Goal: Transaction & Acquisition: Purchase product/service

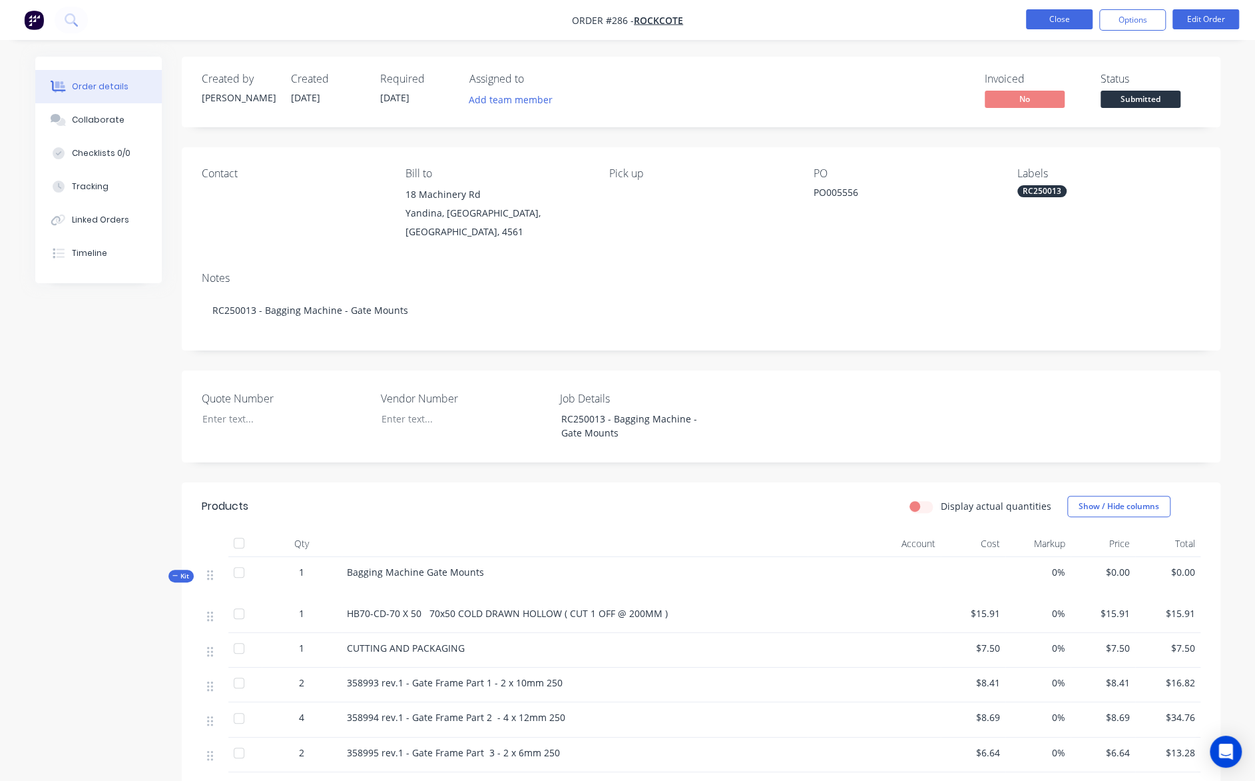
click at [1046, 29] on button "Close" at bounding box center [1059, 19] width 67 height 20
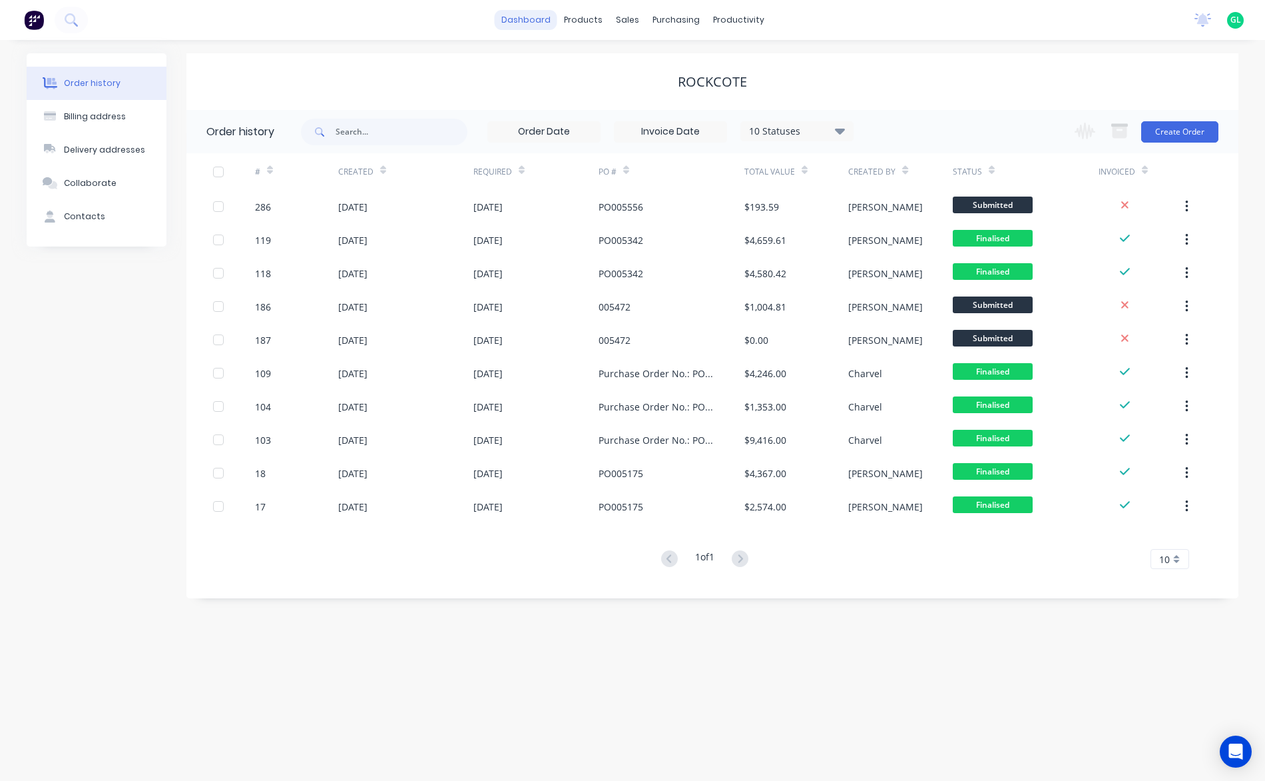
click at [532, 18] on link "dashboard" at bounding box center [526, 20] width 63 height 20
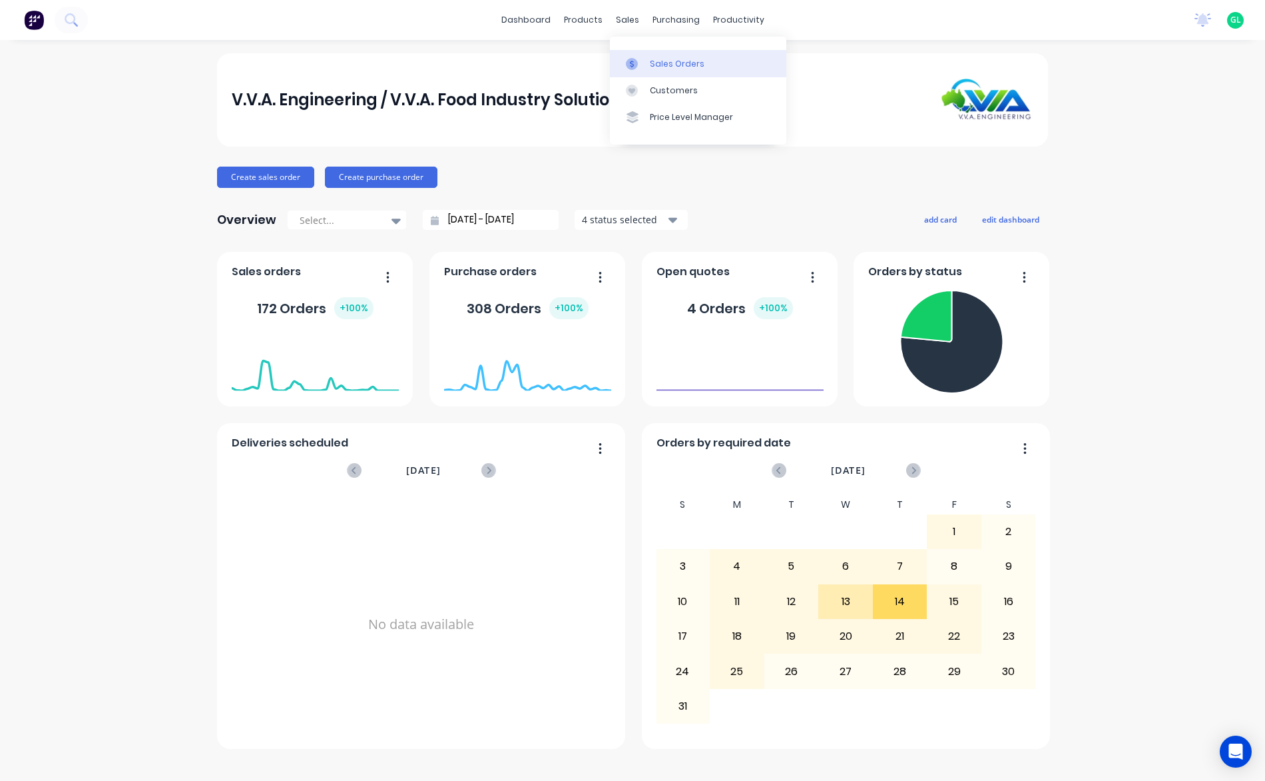
click at [693, 68] on div "Sales Orders" at bounding box center [677, 64] width 55 height 12
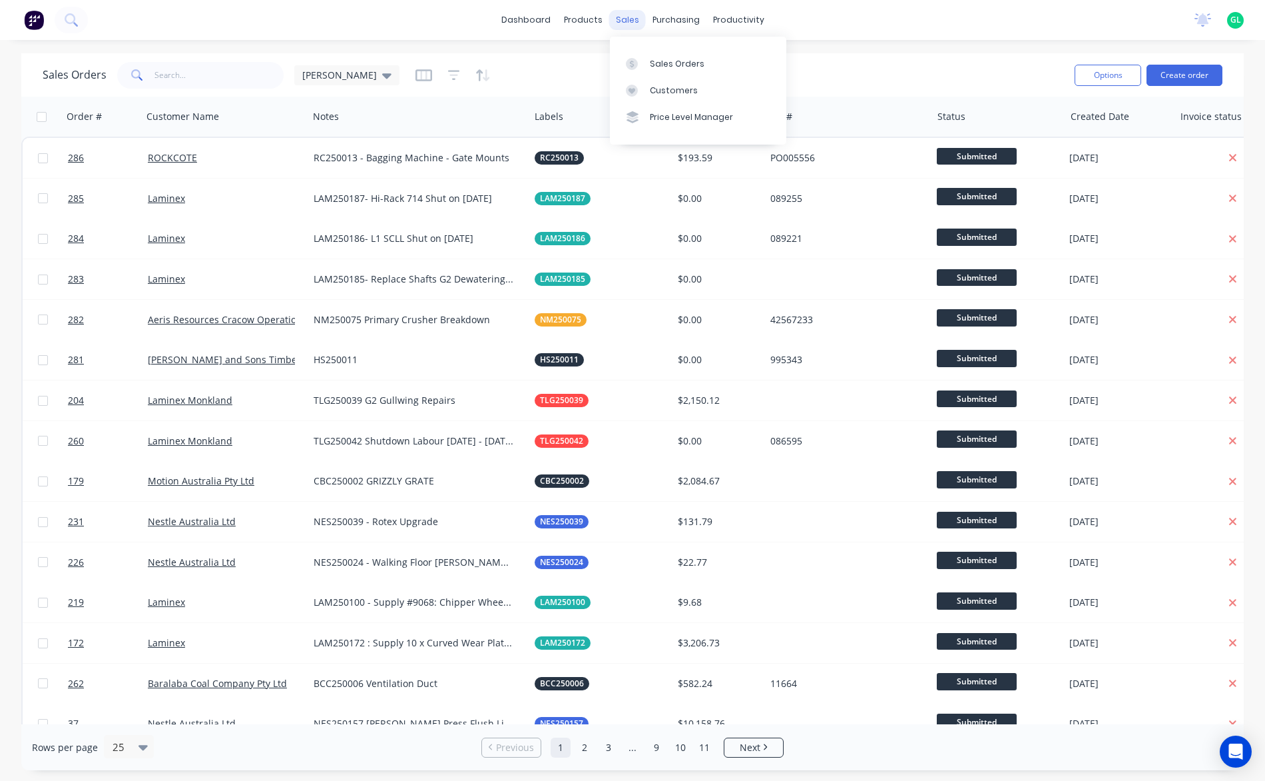
click at [631, 18] on div "sales" at bounding box center [627, 20] width 37 height 20
click at [675, 65] on div "Sales Orders" at bounding box center [677, 64] width 55 height 12
click at [1204, 74] on button "Create order" at bounding box center [1185, 75] width 76 height 21
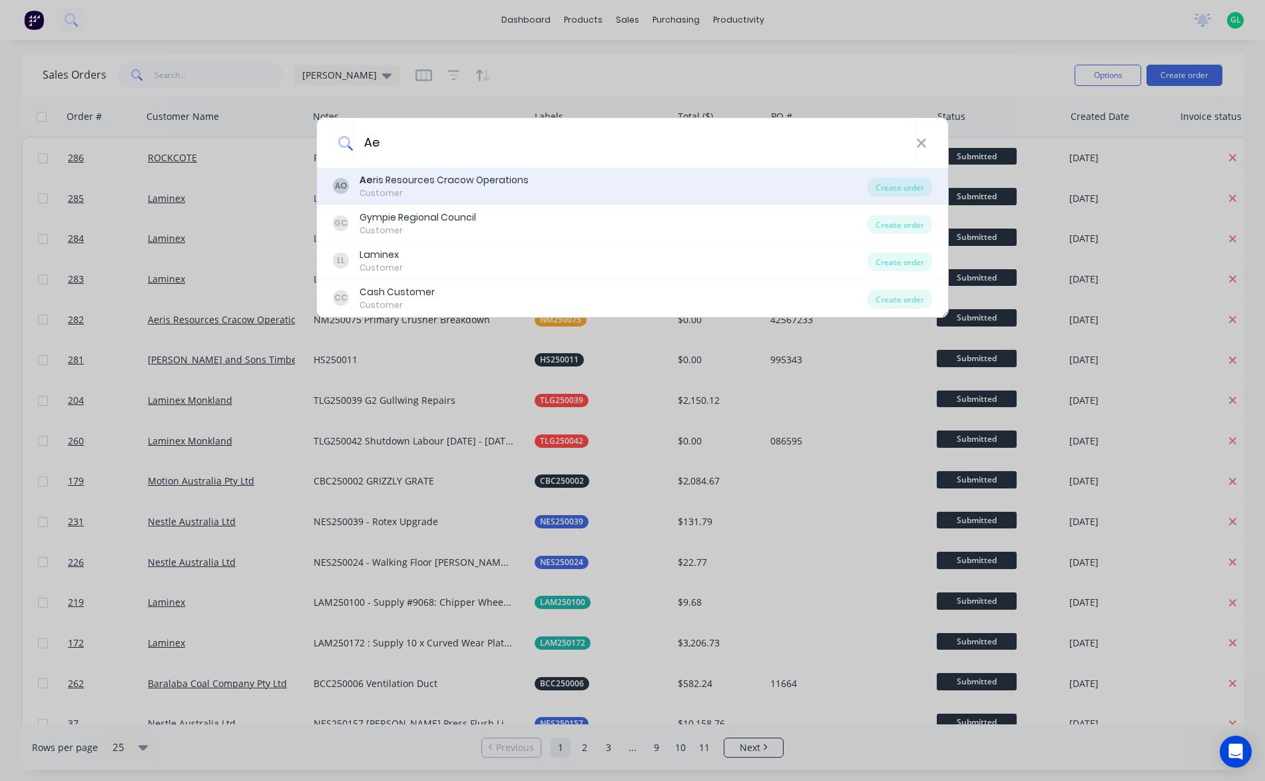
type input "Ae"
click at [390, 188] on div "Customer" at bounding box center [444, 193] width 169 height 12
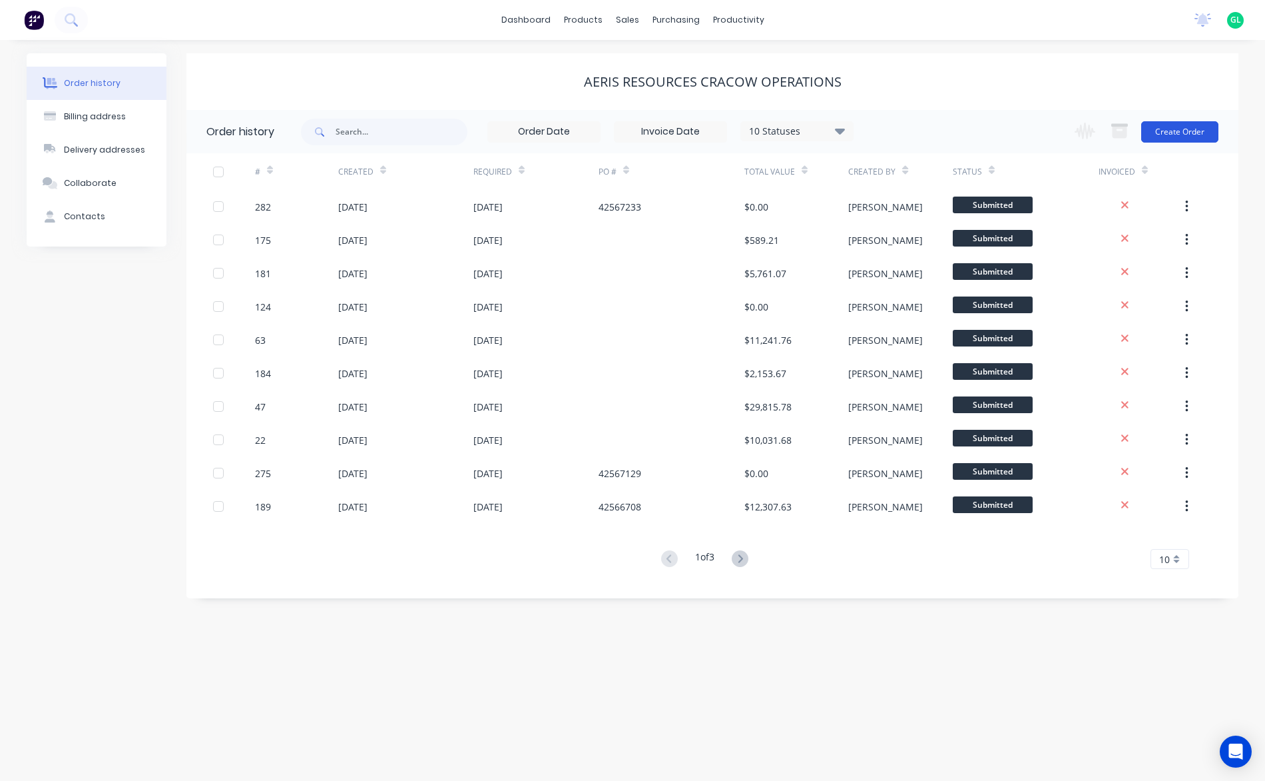
click at [1176, 136] on button "Create Order" at bounding box center [1179, 131] width 77 height 21
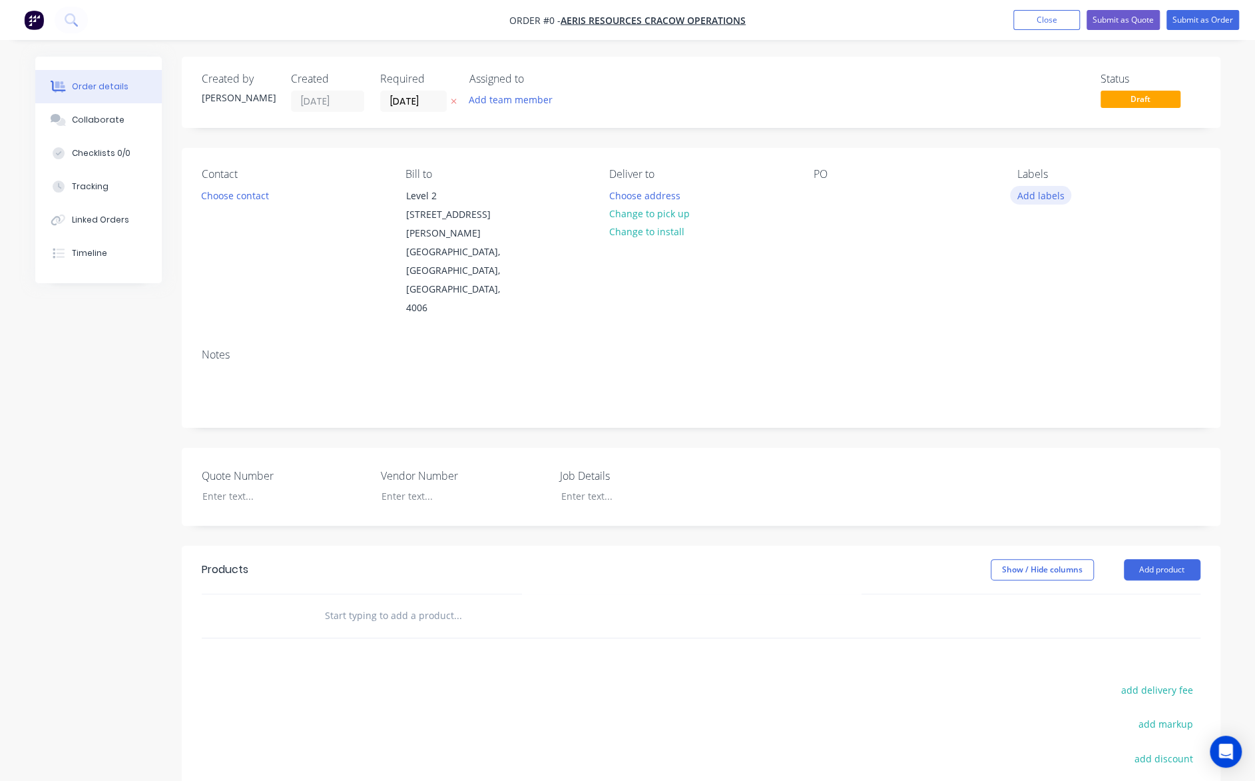
click at [1038, 192] on button "Add labels" at bounding box center [1040, 195] width 61 height 18
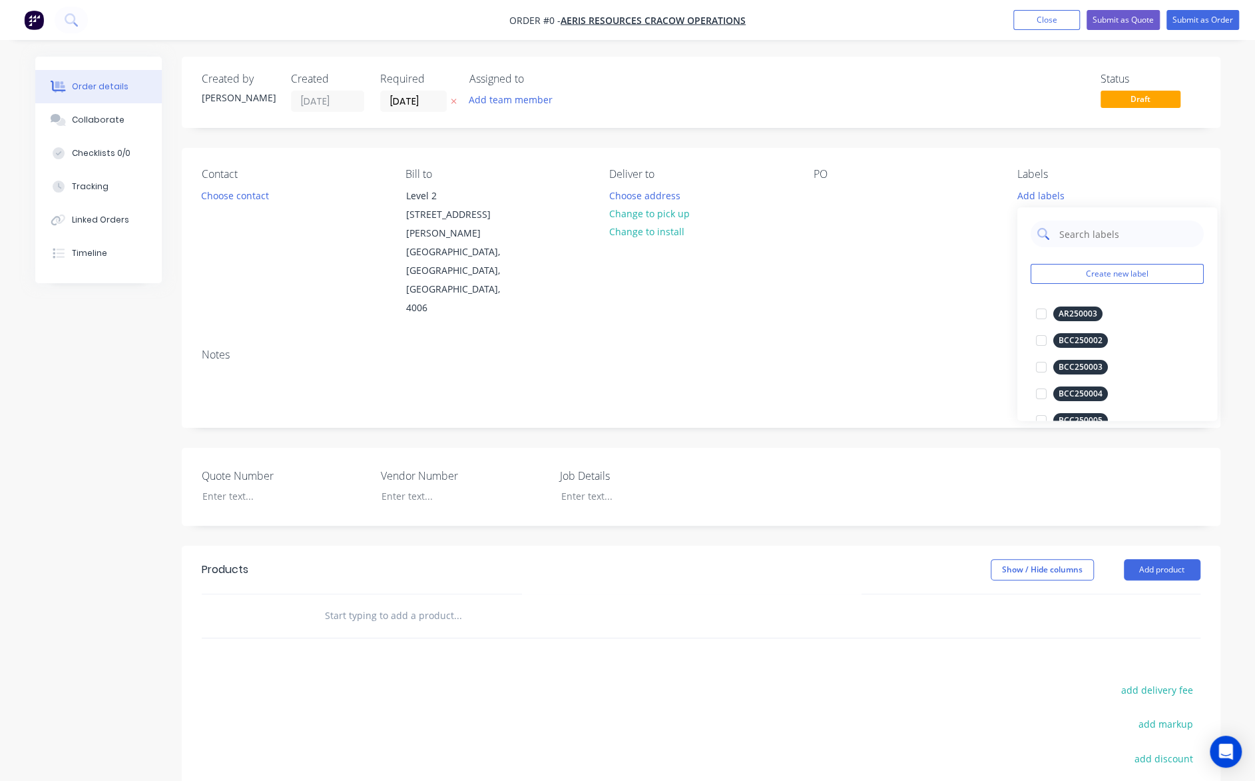
click at [1074, 233] on input "text" at bounding box center [1127, 233] width 139 height 27
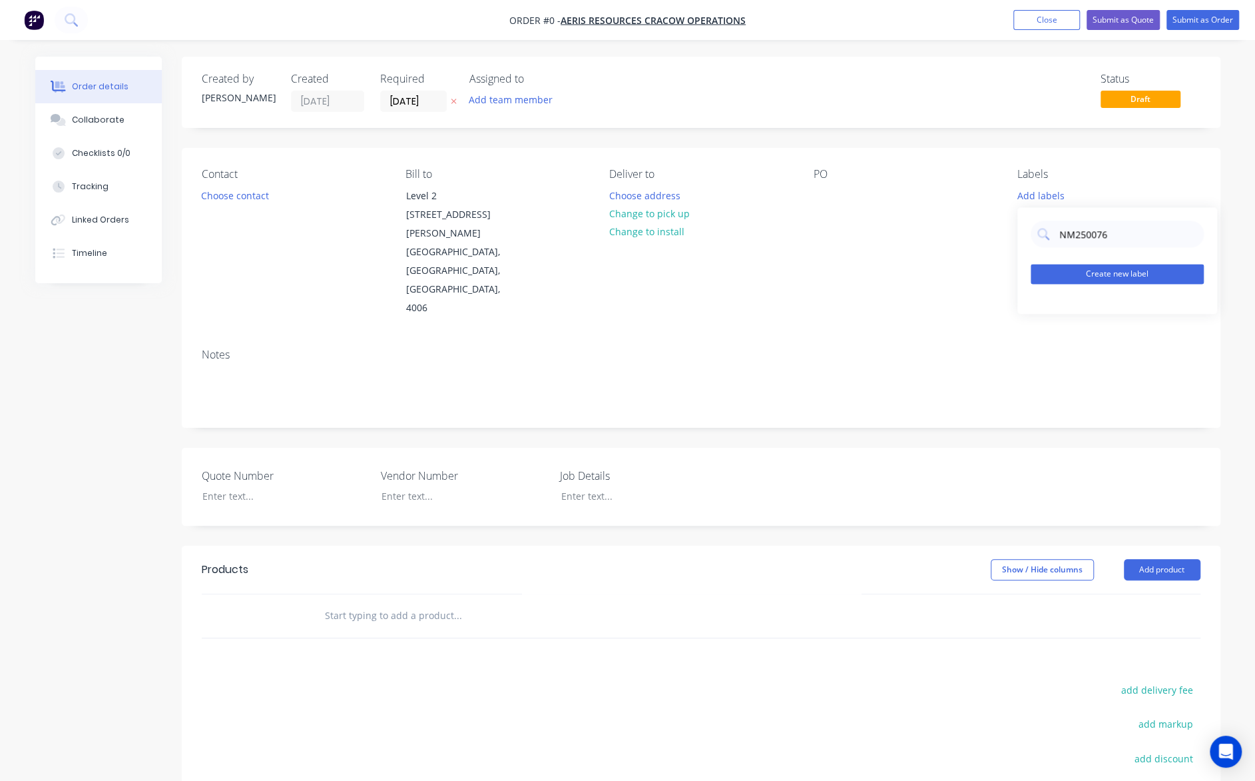
type input "NM250076"
click at [1113, 273] on button "Create new label" at bounding box center [1117, 274] width 173 height 20
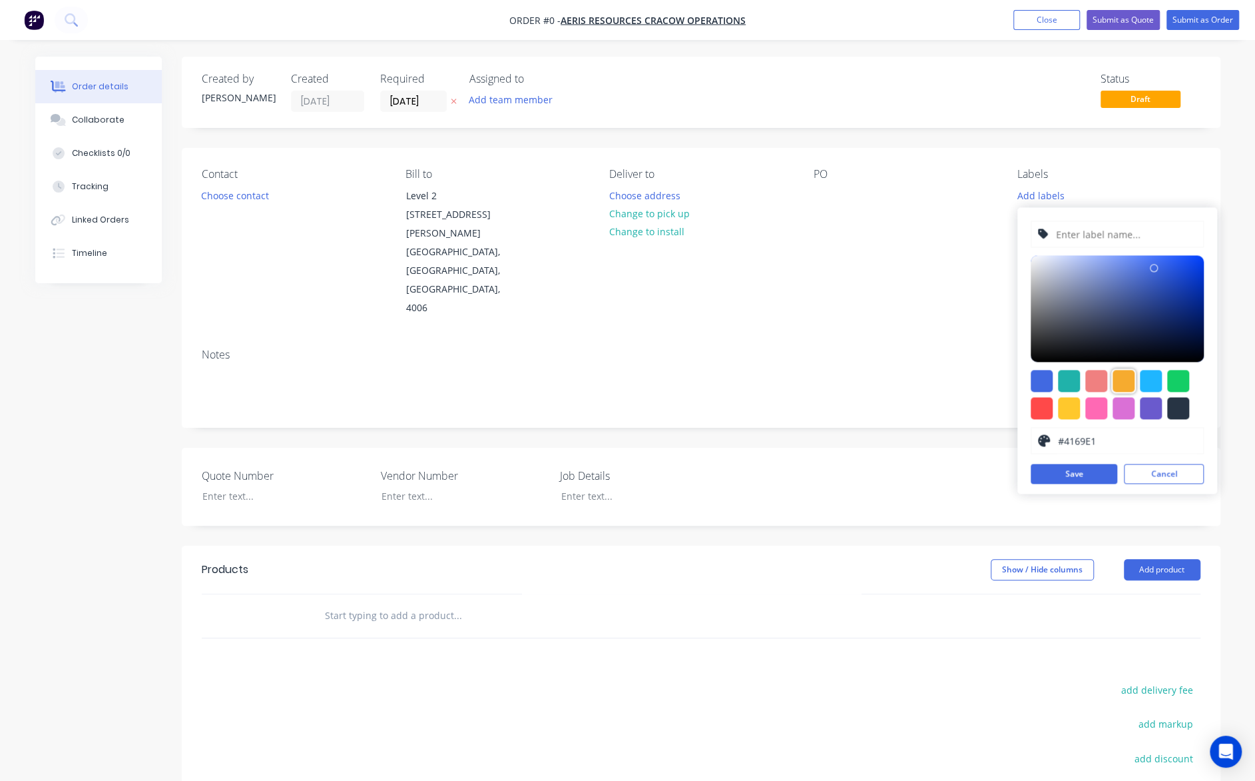
click at [1121, 381] on div at bounding box center [1124, 381] width 22 height 22
type input "#F6AB2F"
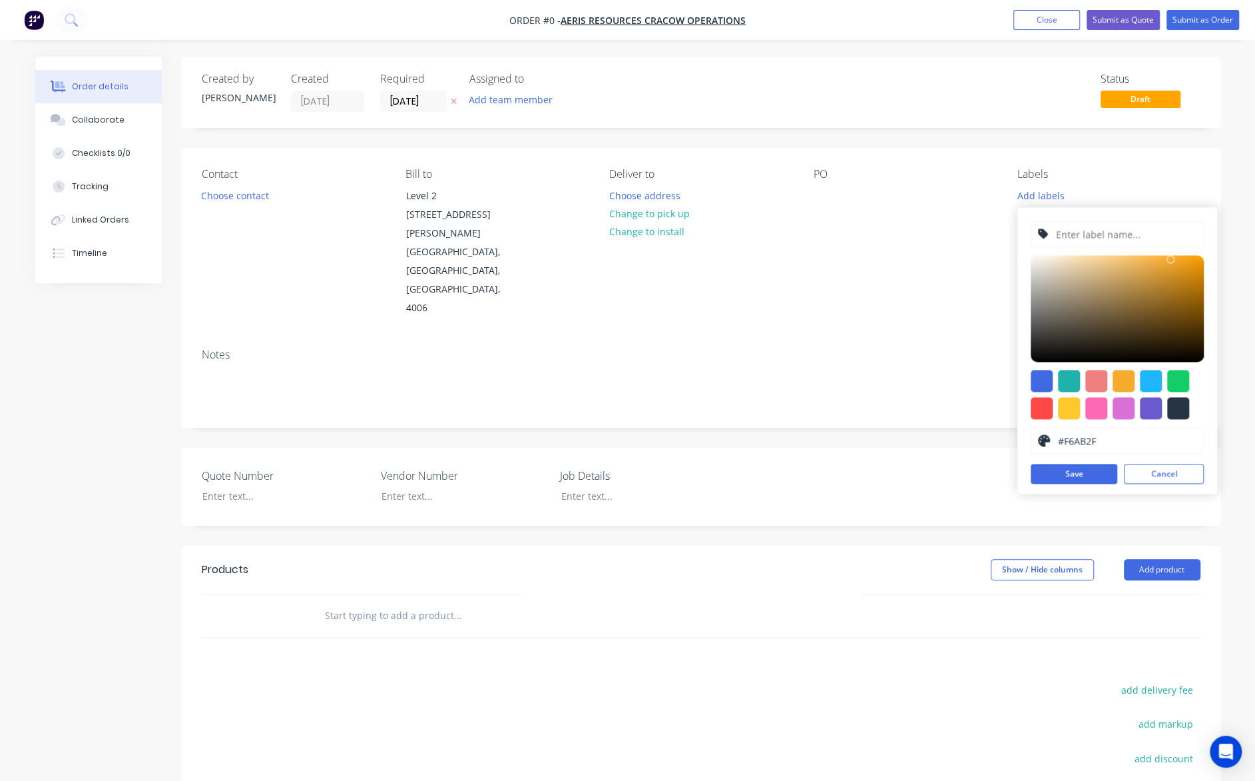
click at [1068, 226] on input "text" at bounding box center [1126, 233] width 142 height 25
type input "NM250076"
click at [1076, 475] on button "Save" at bounding box center [1074, 474] width 87 height 20
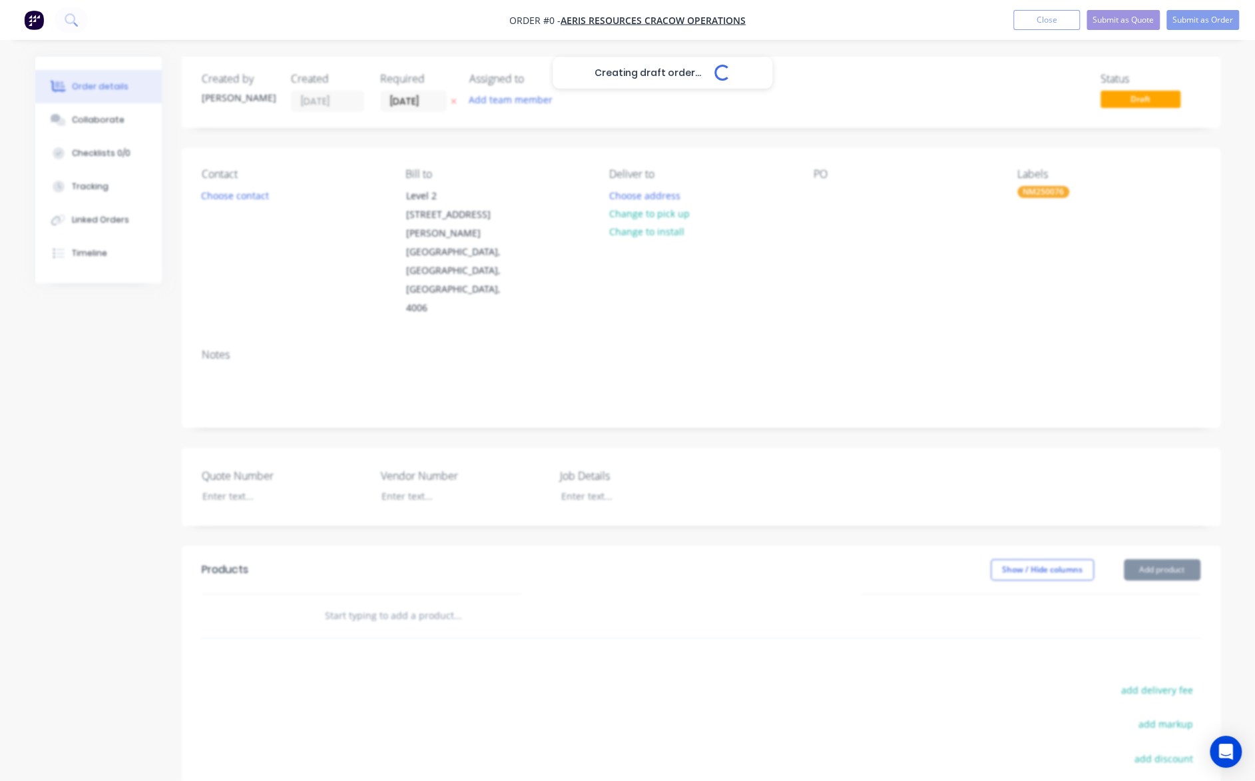
click at [992, 255] on div "Creating draft order... Loading... Order details Collaborate Checklists 0/0 Tra…" at bounding box center [628, 517] width 1212 height 921
click at [401, 99] on input "[DATE]" at bounding box center [413, 101] width 65 height 20
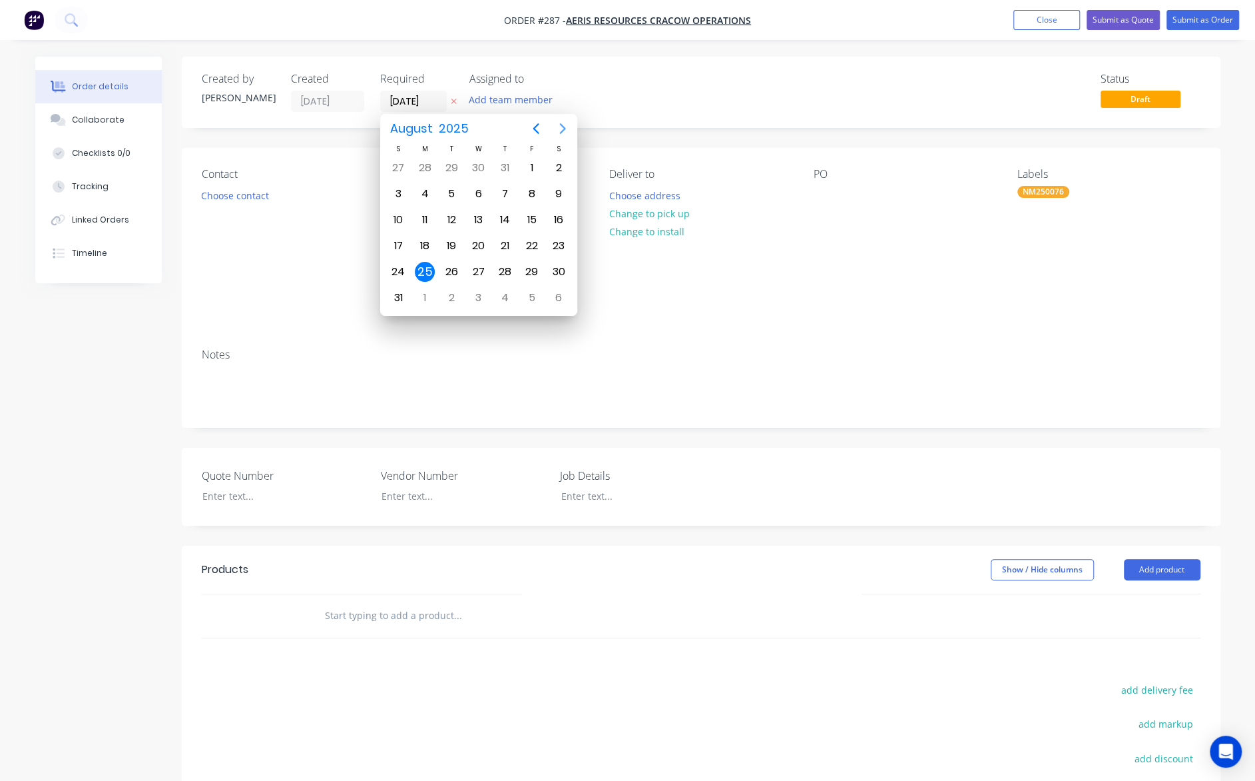
click at [565, 125] on icon "Next page" at bounding box center [563, 129] width 16 height 16
click at [499, 191] on div "11" at bounding box center [505, 194] width 20 height 20
type input "11/09/25"
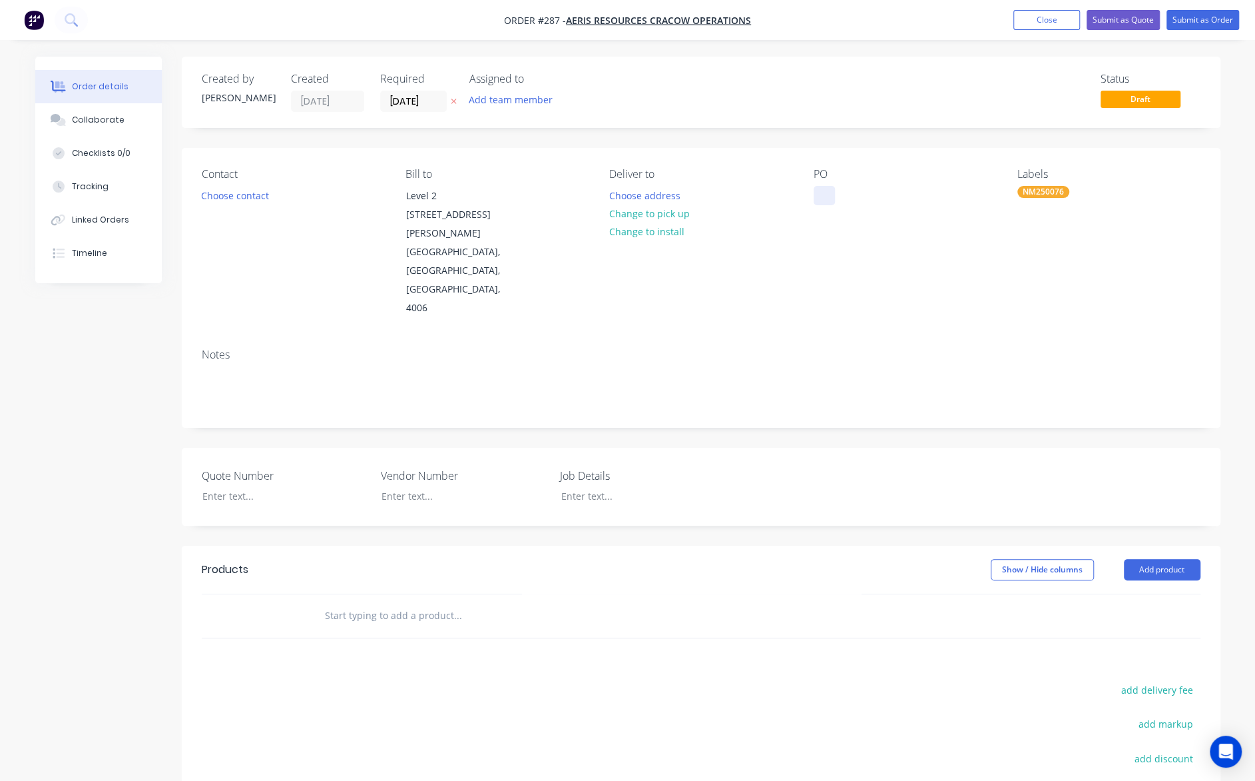
click at [824, 198] on div at bounding box center [824, 195] width 21 height 19
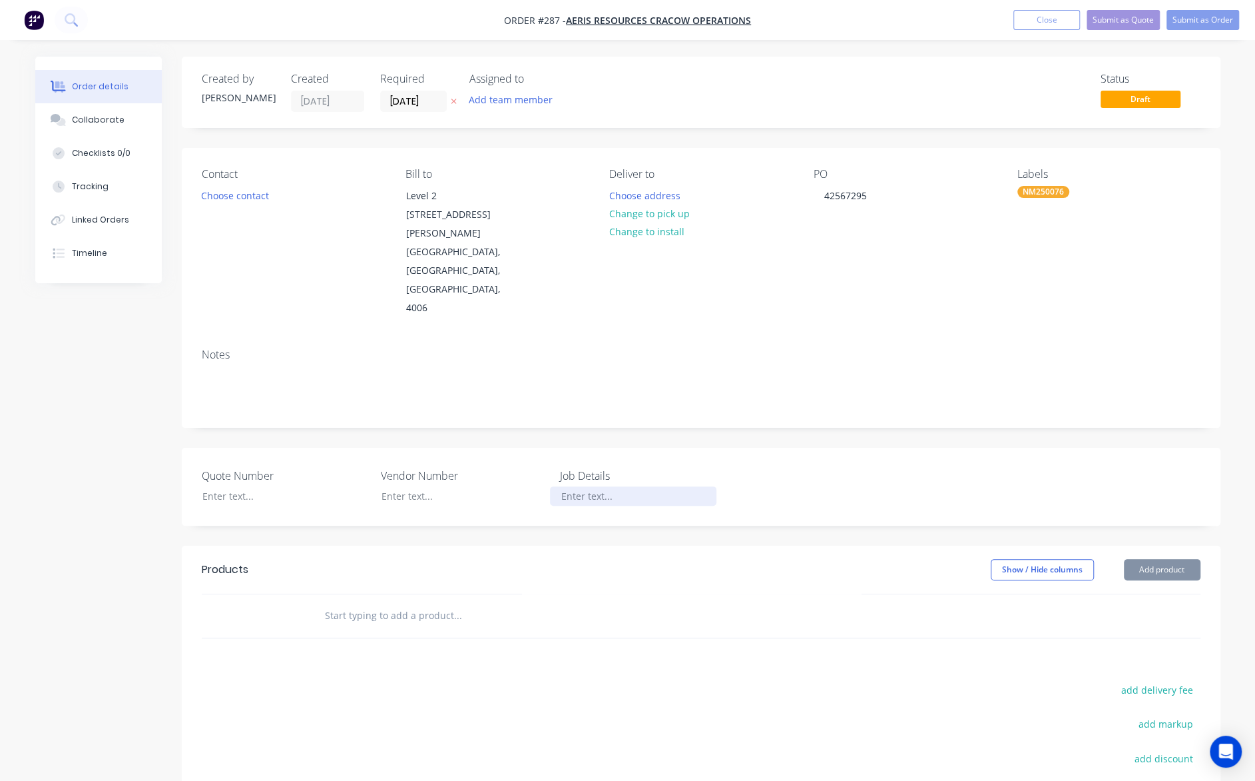
click at [585, 486] on div at bounding box center [633, 495] width 166 height 19
click at [352, 602] on input "text" at bounding box center [457, 615] width 266 height 27
click at [1164, 559] on button "Add product" at bounding box center [1162, 569] width 77 height 21
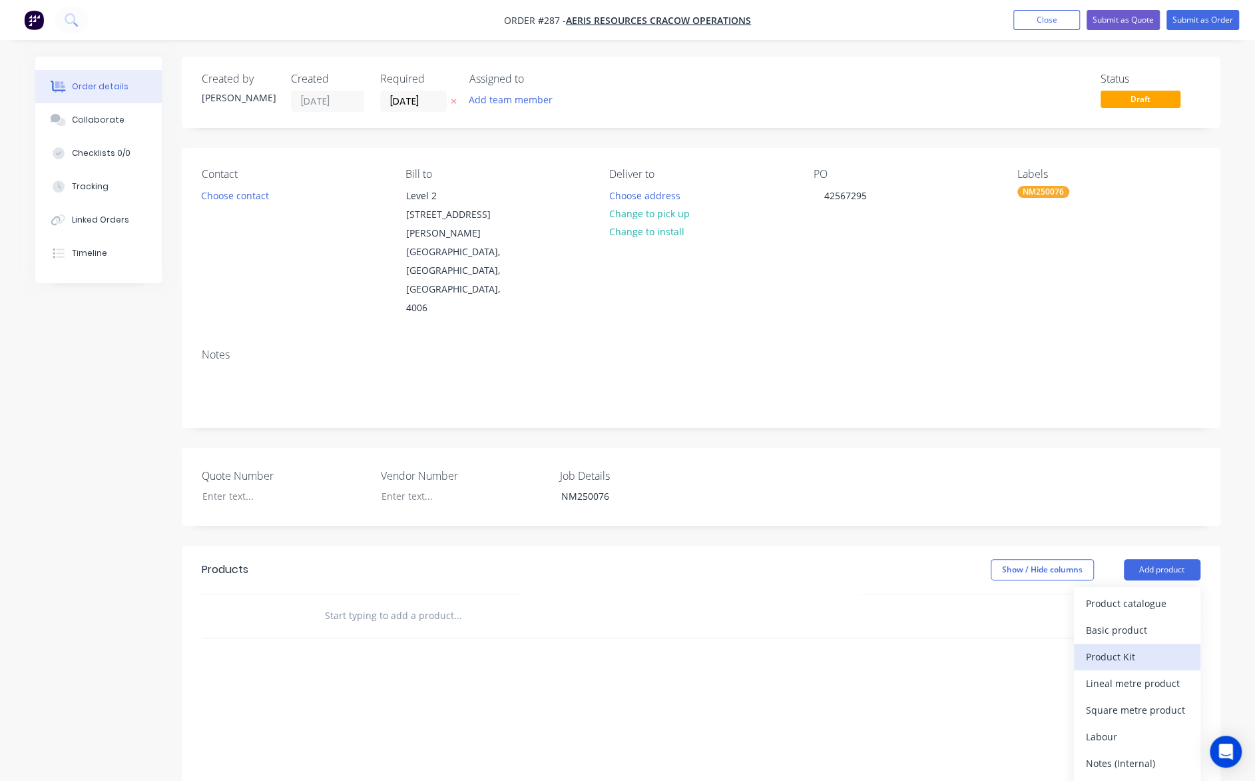
click at [1140, 647] on div "Product Kit" at bounding box center [1137, 656] width 103 height 19
click at [1149, 620] on div "Standard pricing" at bounding box center [1137, 629] width 103 height 19
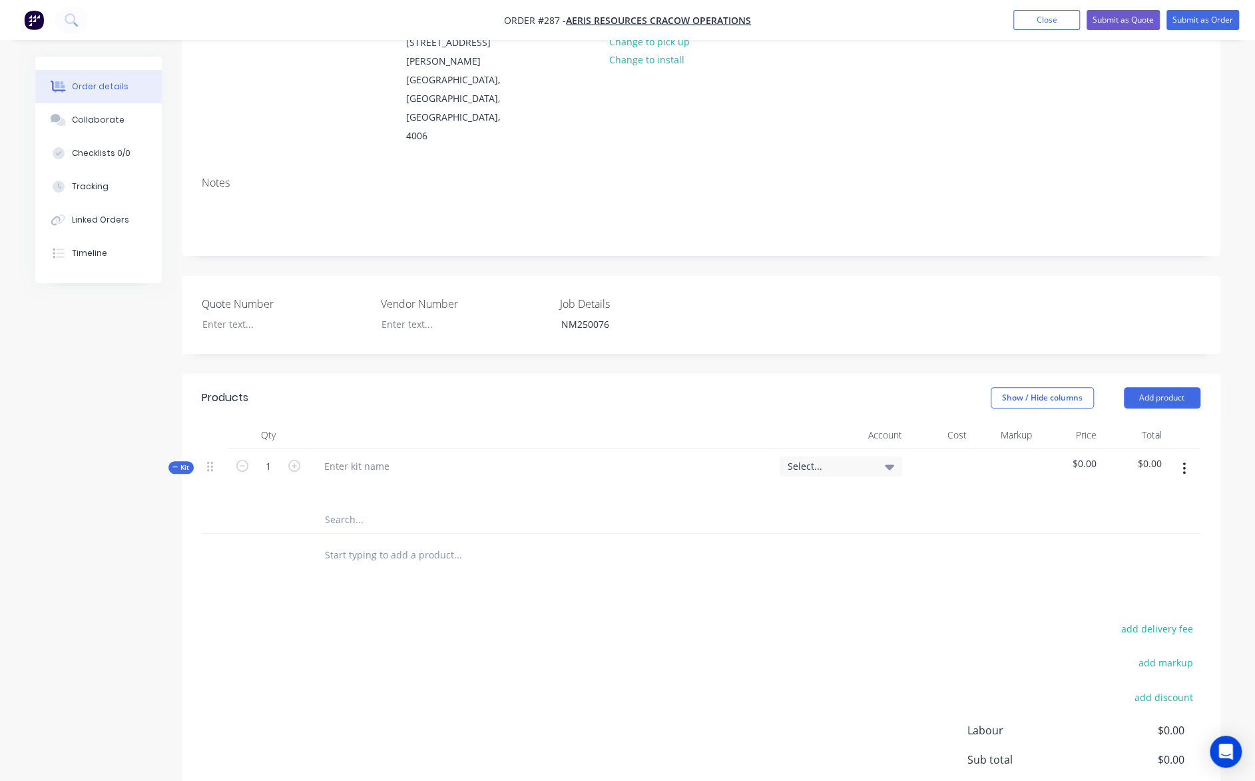
scroll to position [200, 0]
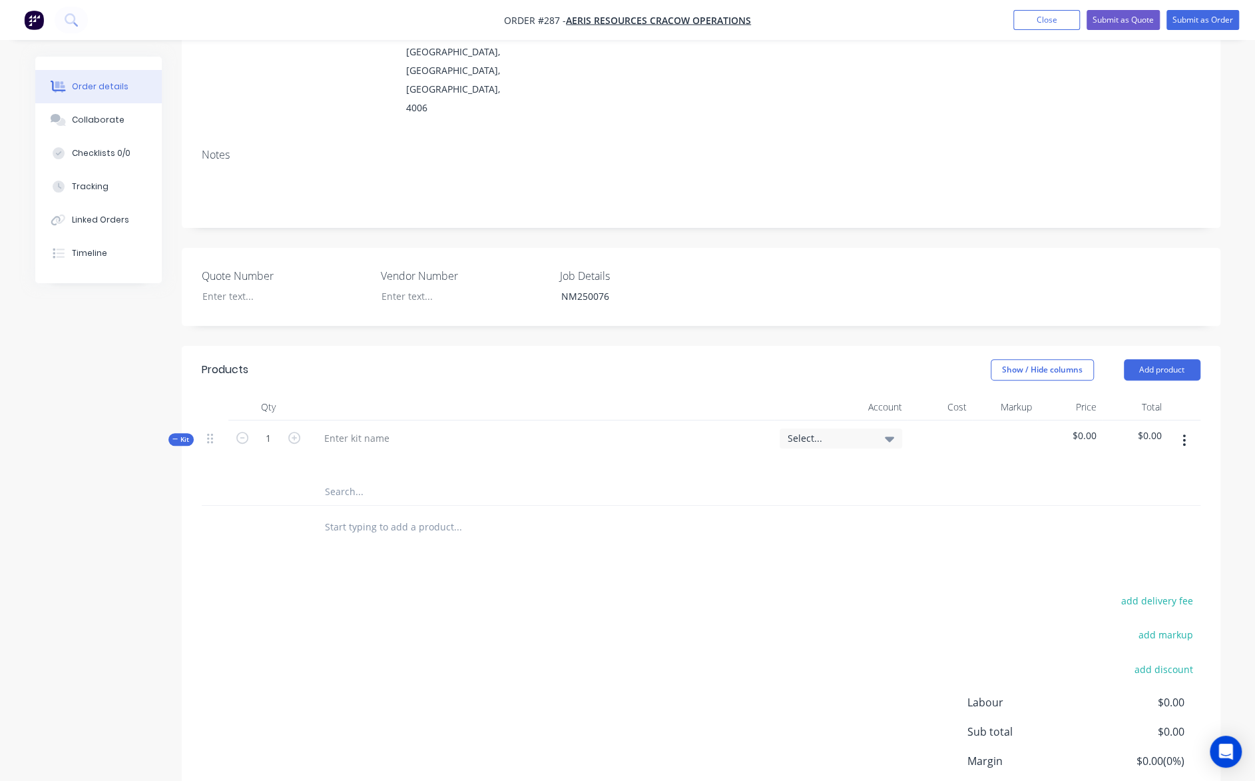
click at [182, 434] on span "Kit" at bounding box center [180, 439] width 17 height 10
drag, startPoint x: 182, startPoint y: 398, endPoint x: 506, endPoint y: 533, distance: 350.5
click at [506, 564] on div "add delivery fee add markup add discount Labour $0.00 Sub total $0.00 Margin $0…" at bounding box center [701, 692] width 999 height 257
click at [188, 434] on span "Kit" at bounding box center [180, 439] width 17 height 10
click at [345, 543] on div "Products Show / Hide columns Add product Qty Account Cost Markup Price Total Ki…" at bounding box center [701, 607] width 1039 height 523
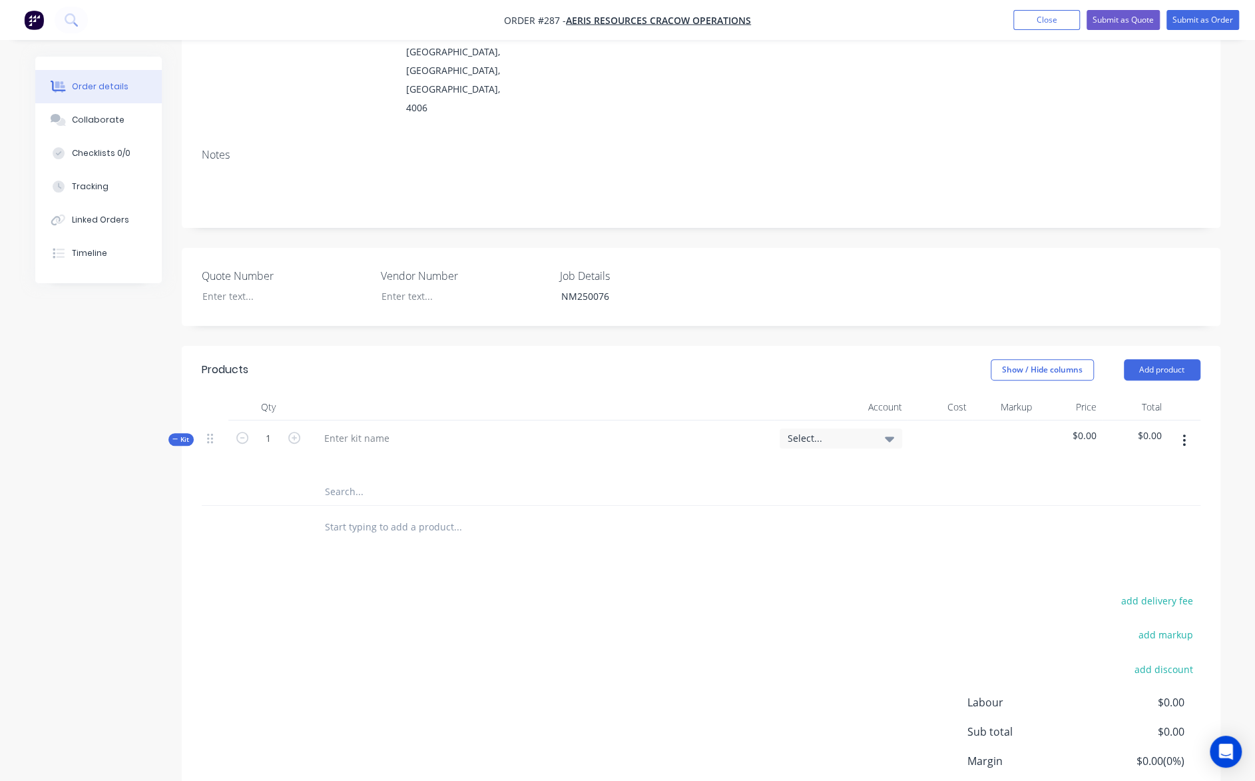
drag, startPoint x: 188, startPoint y: 401, endPoint x: 738, endPoint y: 635, distance: 597.7
click at [738, 635] on div "add delivery fee add markup add discount Labour $0.00 Sub total $0.00 Margin $0…" at bounding box center [701, 719] width 999 height 257
click at [1186, 433] on icon "button" at bounding box center [1184, 440] width 3 height 15
click at [1100, 545] on div "Delete" at bounding box center [1137, 554] width 103 height 19
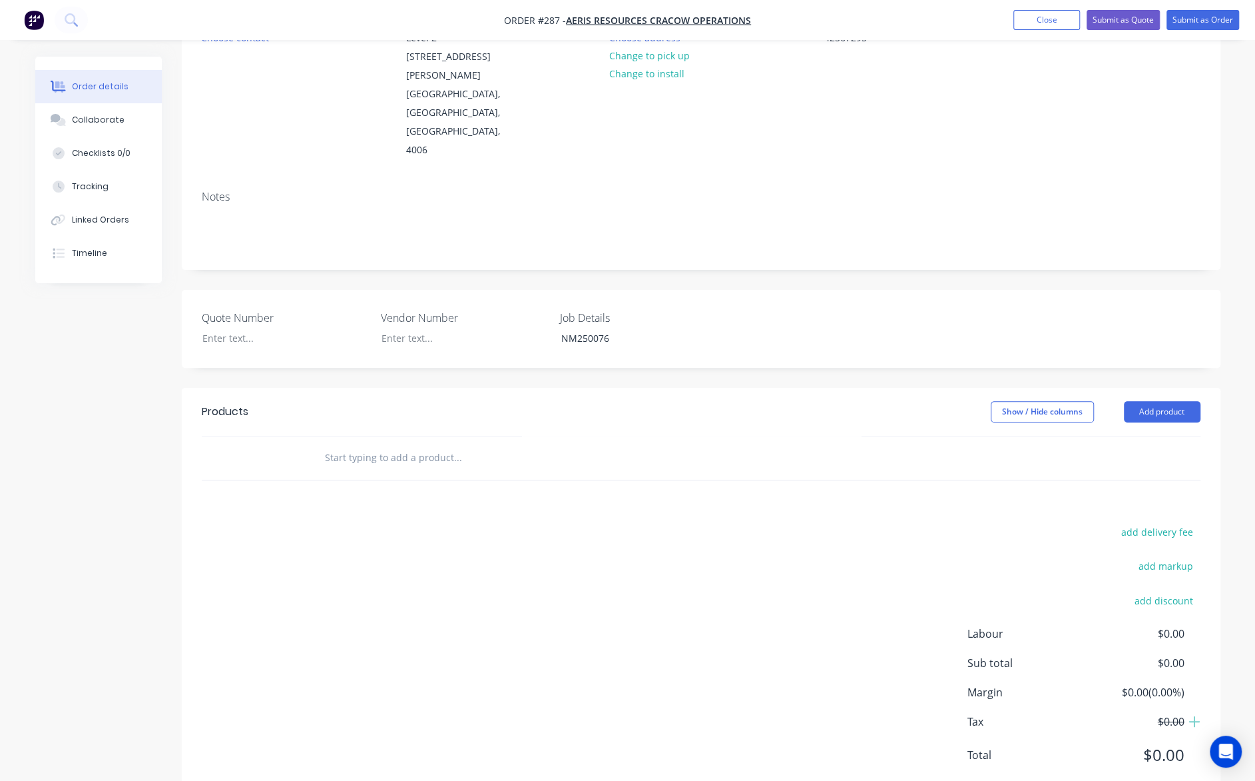
click at [466, 523] on div "add delivery fee add markup add discount Labour $0.00 Sub total $0.00 Margin $0…" at bounding box center [701, 651] width 999 height 257
click at [1165, 401] on button "Add product" at bounding box center [1162, 411] width 77 height 21
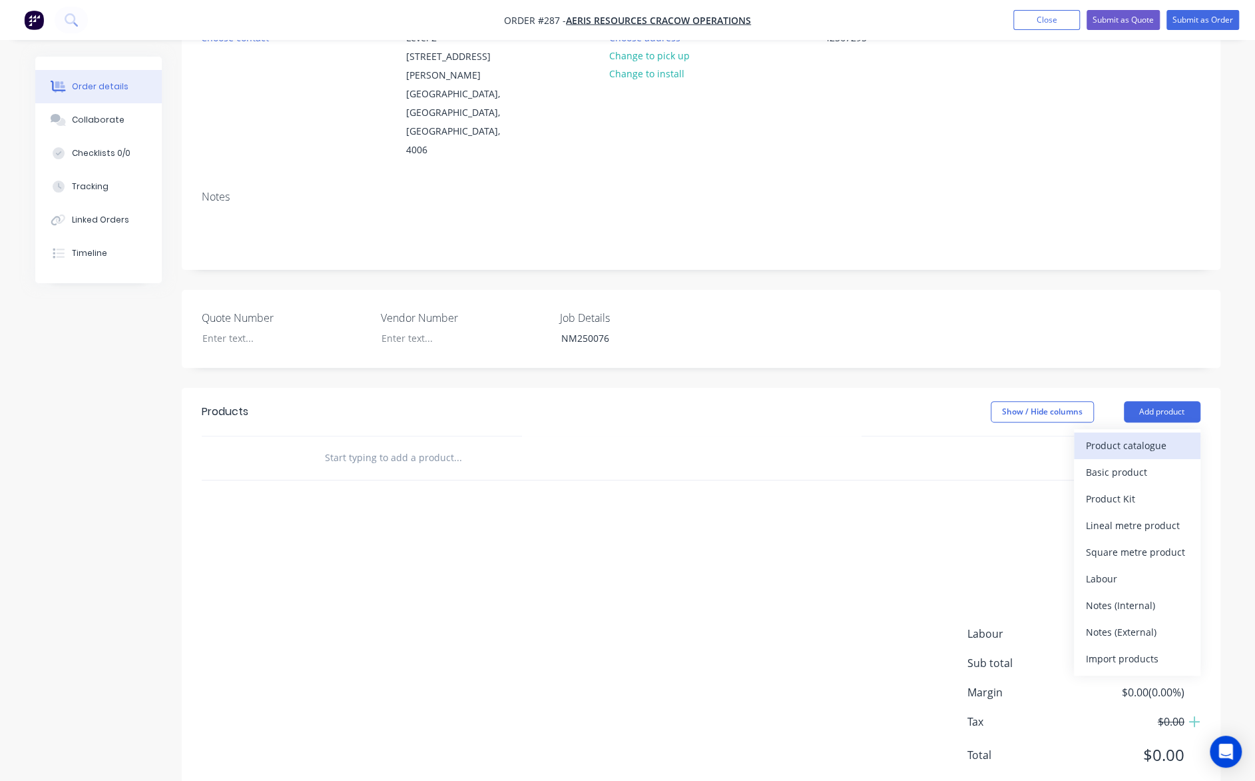
click at [1147, 436] on div "Product catalogue" at bounding box center [1137, 445] width 103 height 19
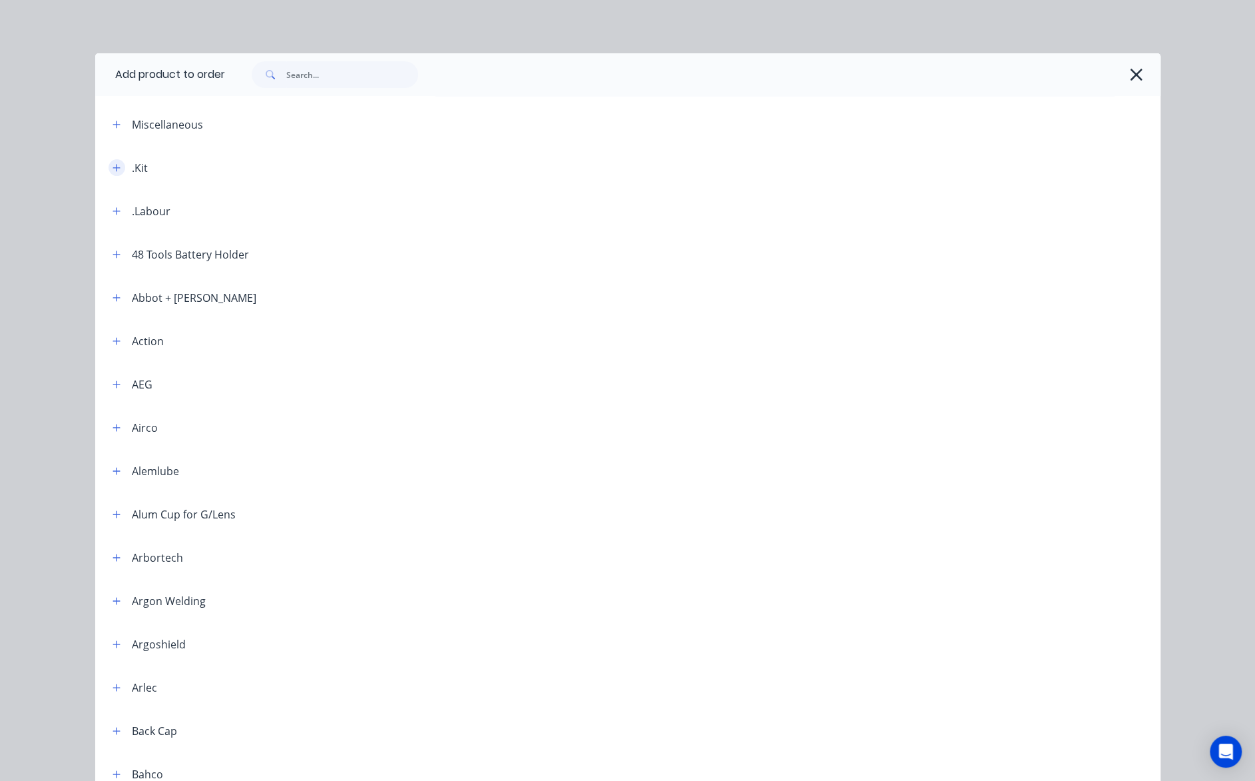
click at [113, 167] on icon "button" at bounding box center [116, 167] width 7 height 7
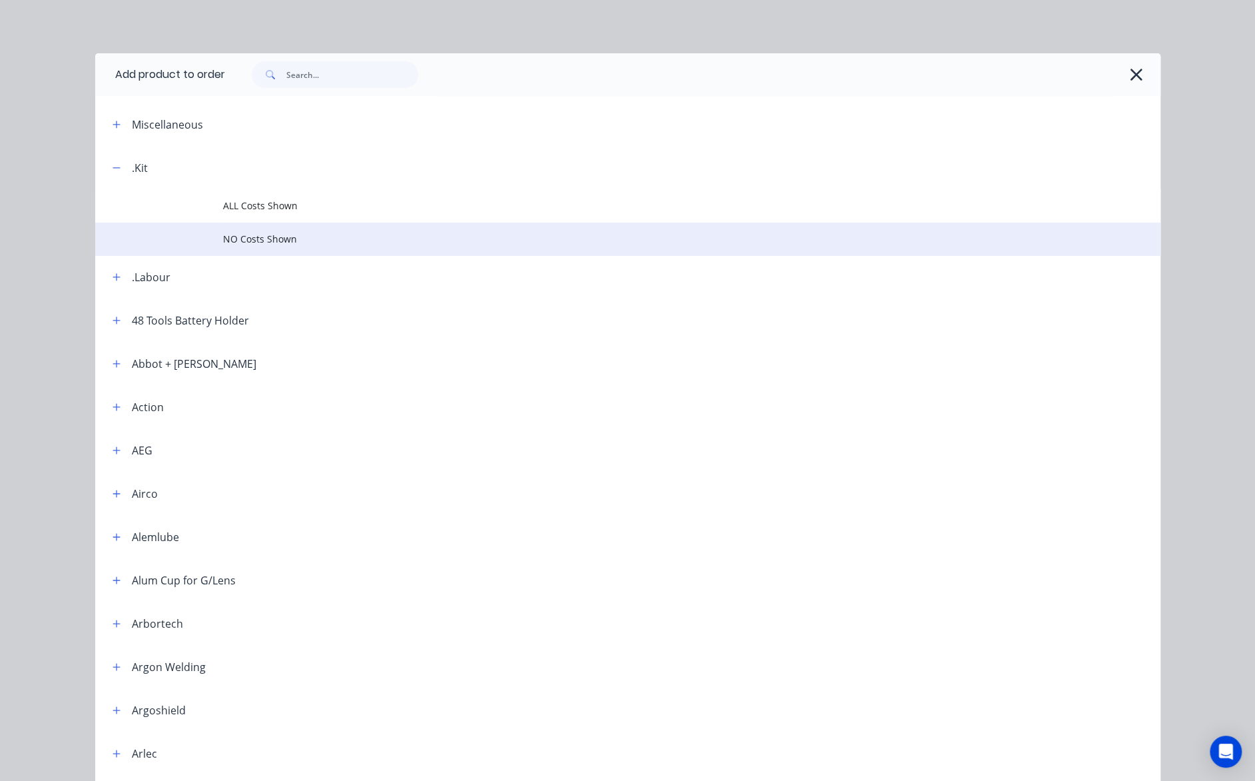
click at [294, 238] on span "NO Costs Shown" at bounding box center [598, 239] width 750 height 14
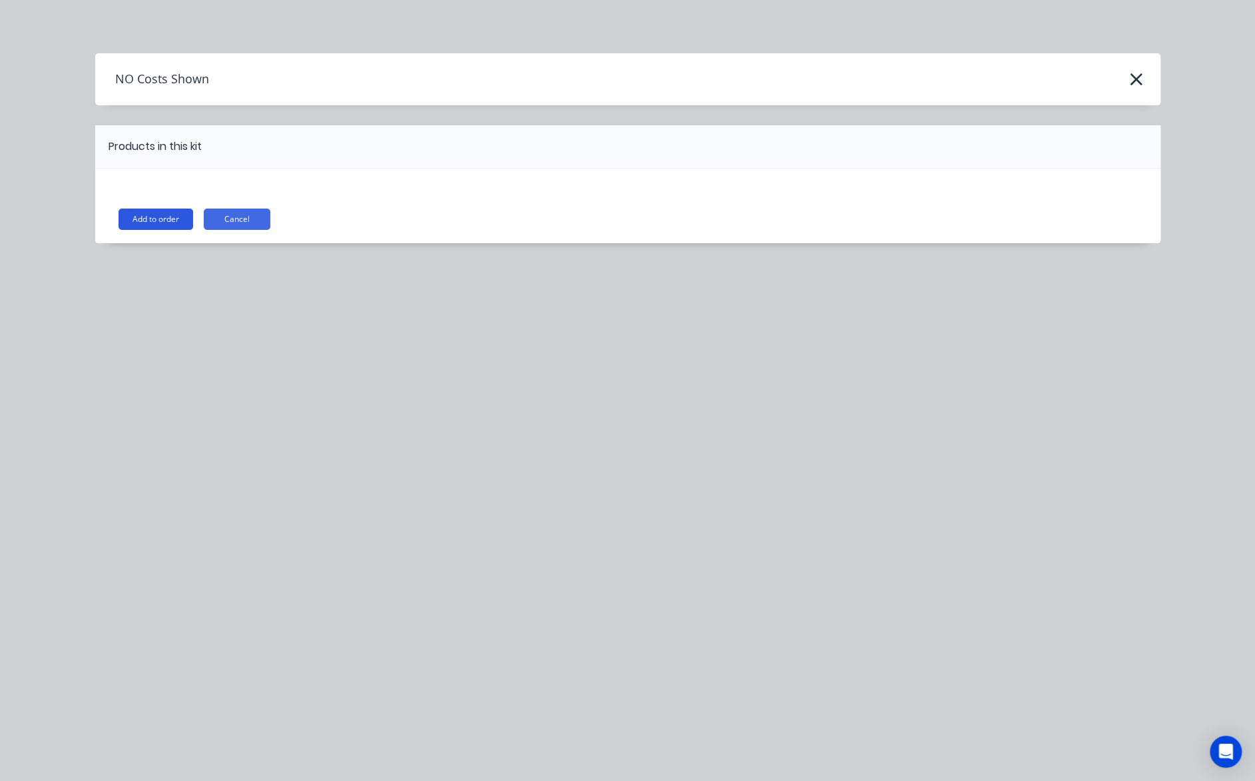
click at [170, 220] on button "Add to order" at bounding box center [156, 218] width 75 height 21
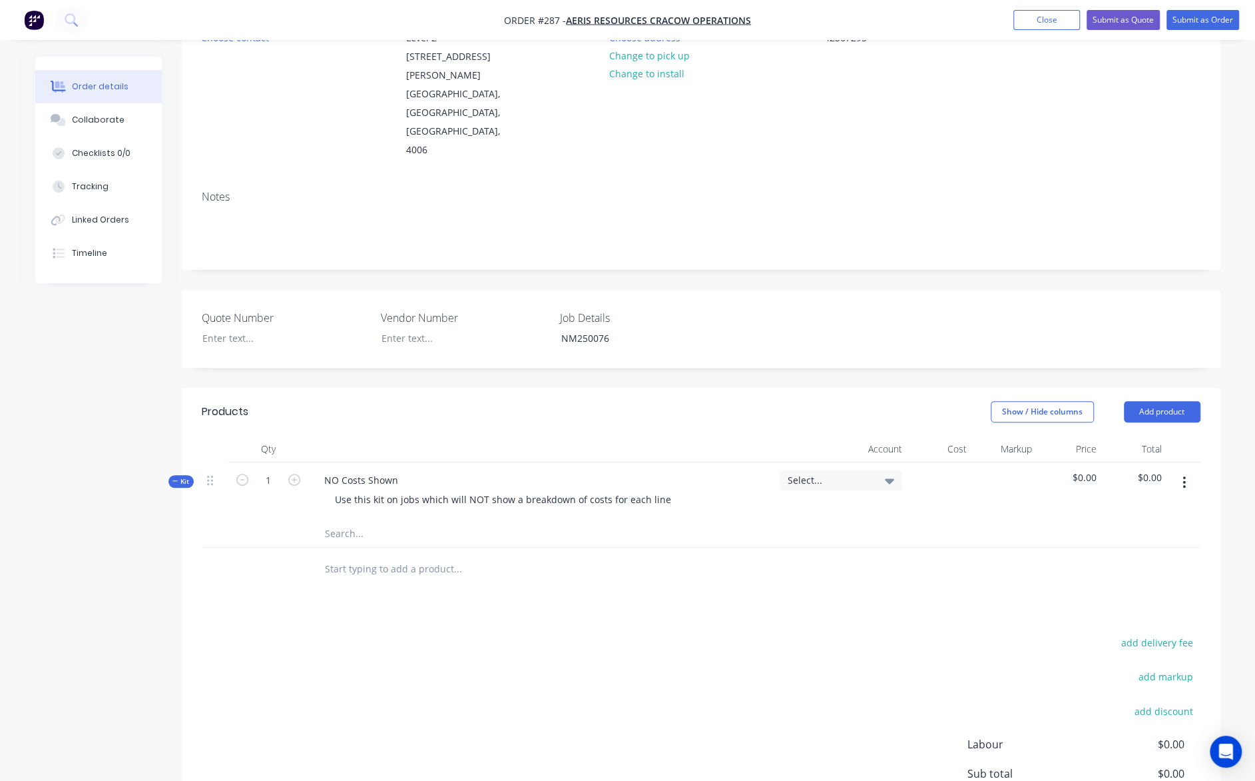
click at [597, 637] on div "add delivery fee add markup add discount Labour $0.00 Sub total $0.00 Margin $0…" at bounding box center [701, 761] width 999 height 257
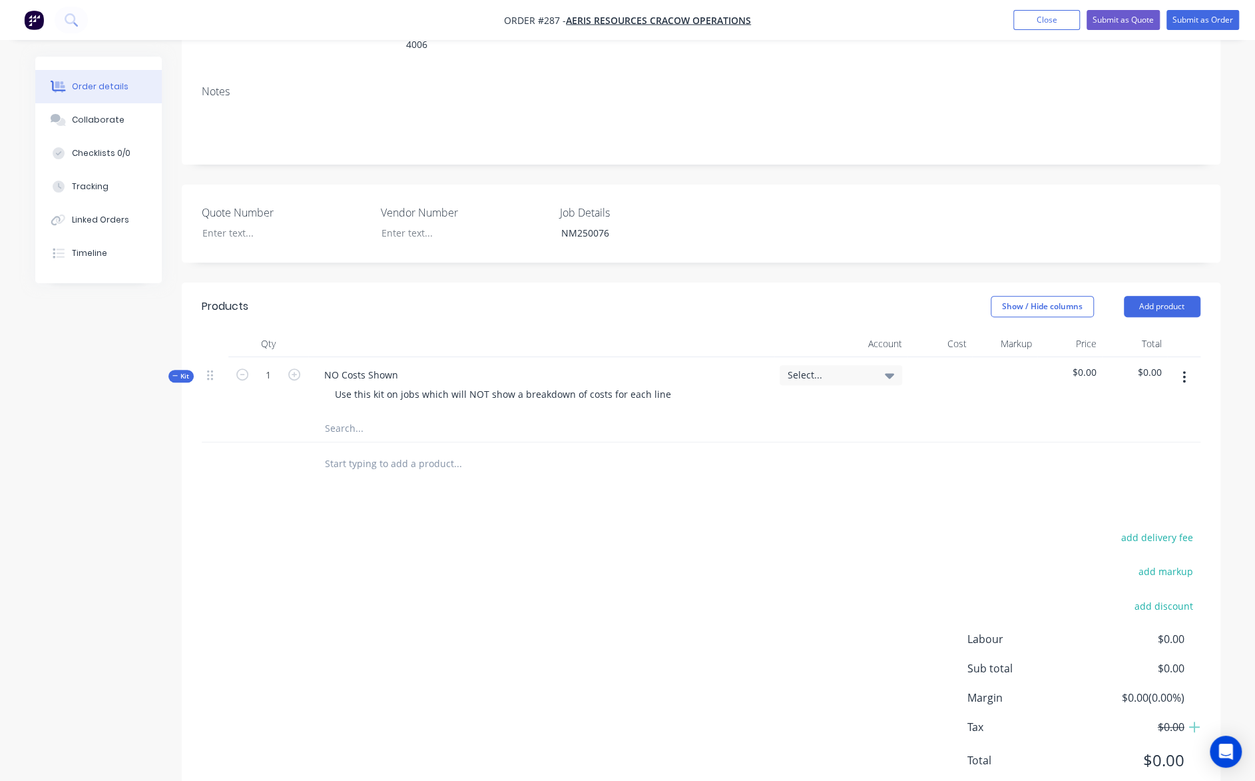
scroll to position [268, 0]
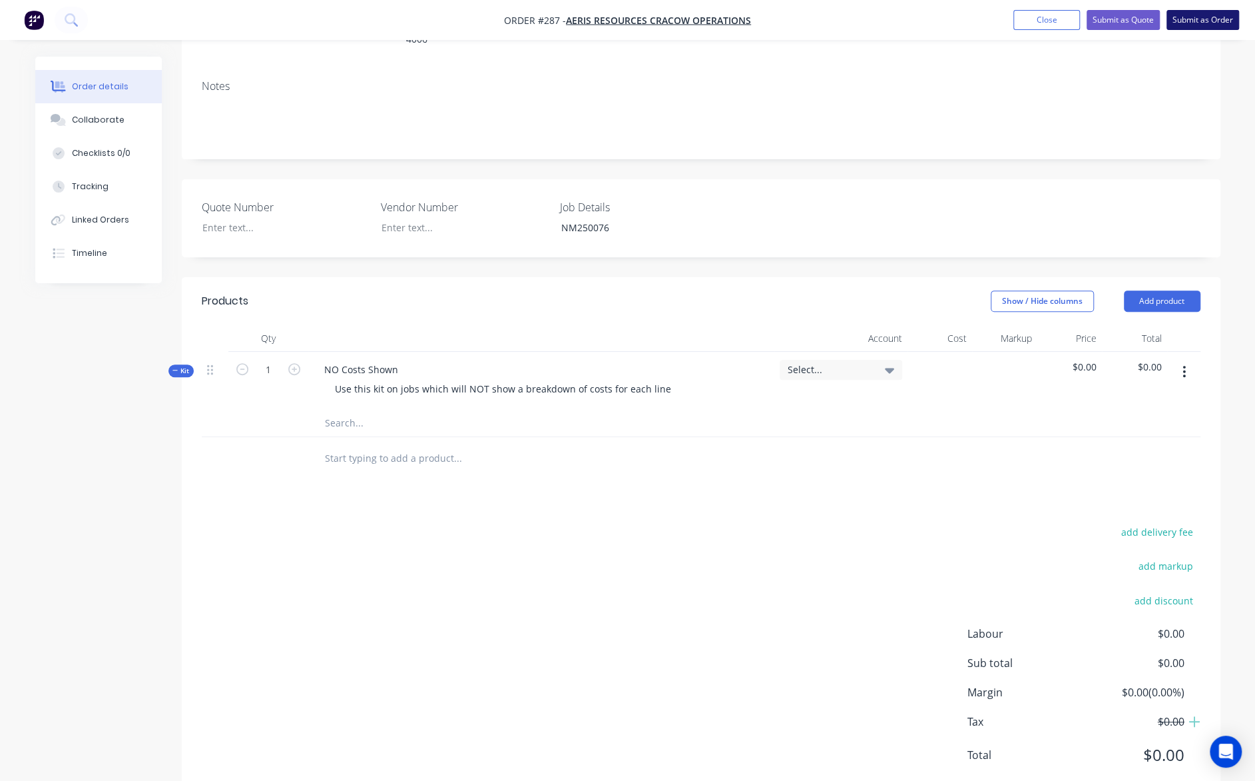
click at [1196, 19] on button "Submit as Order" at bounding box center [1203, 20] width 73 height 20
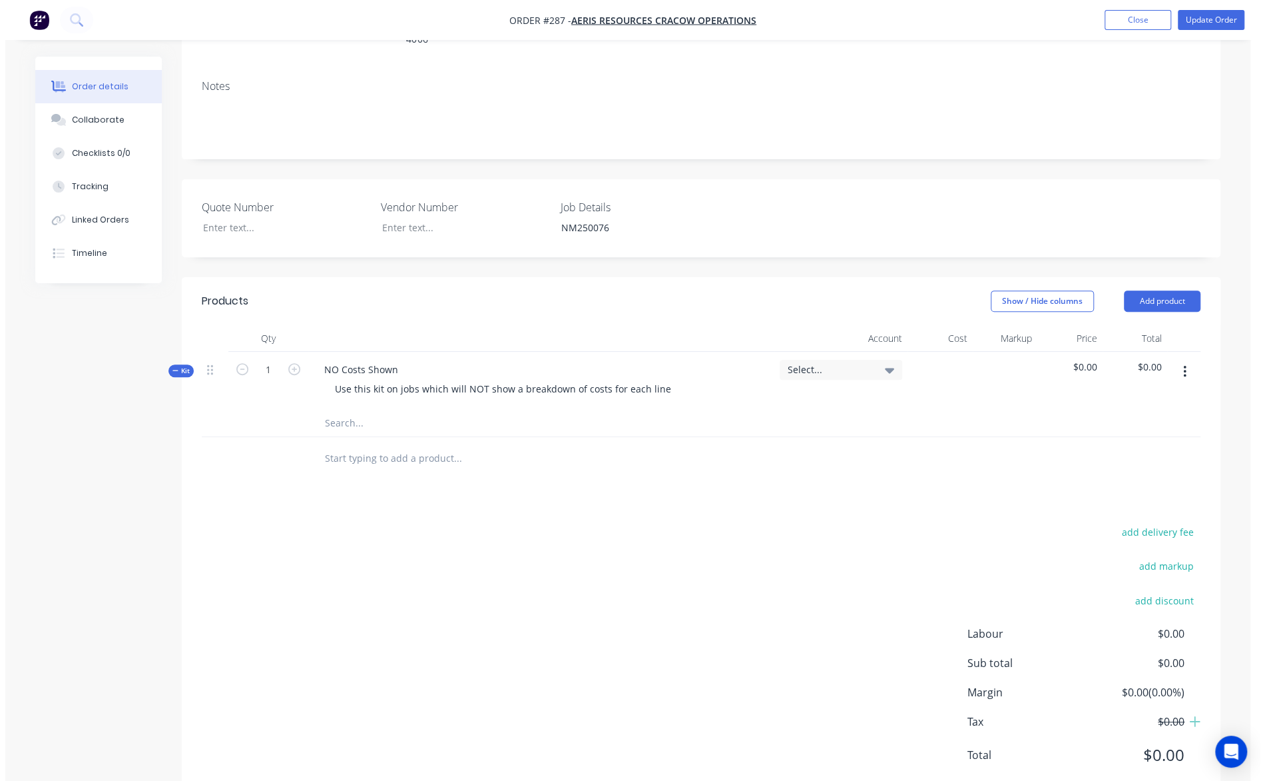
scroll to position [0, 0]
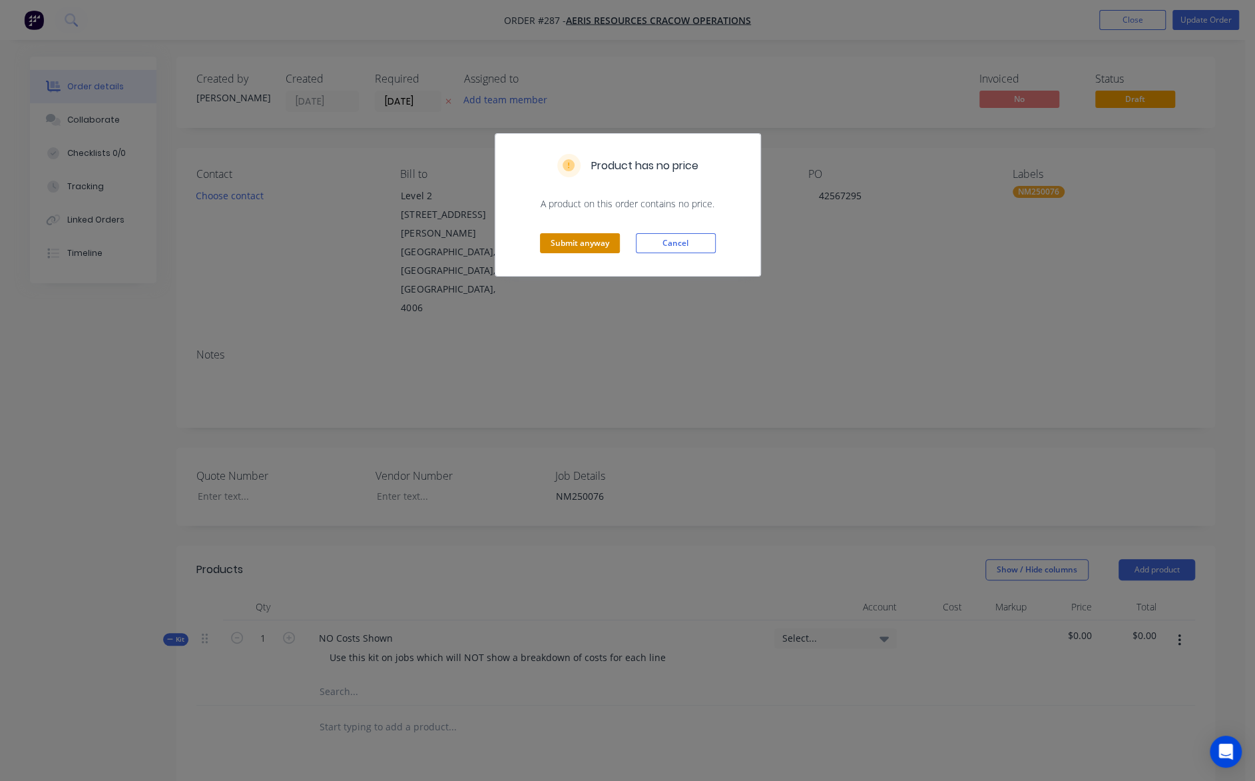
click at [571, 247] on button "Submit anyway" at bounding box center [580, 243] width 80 height 20
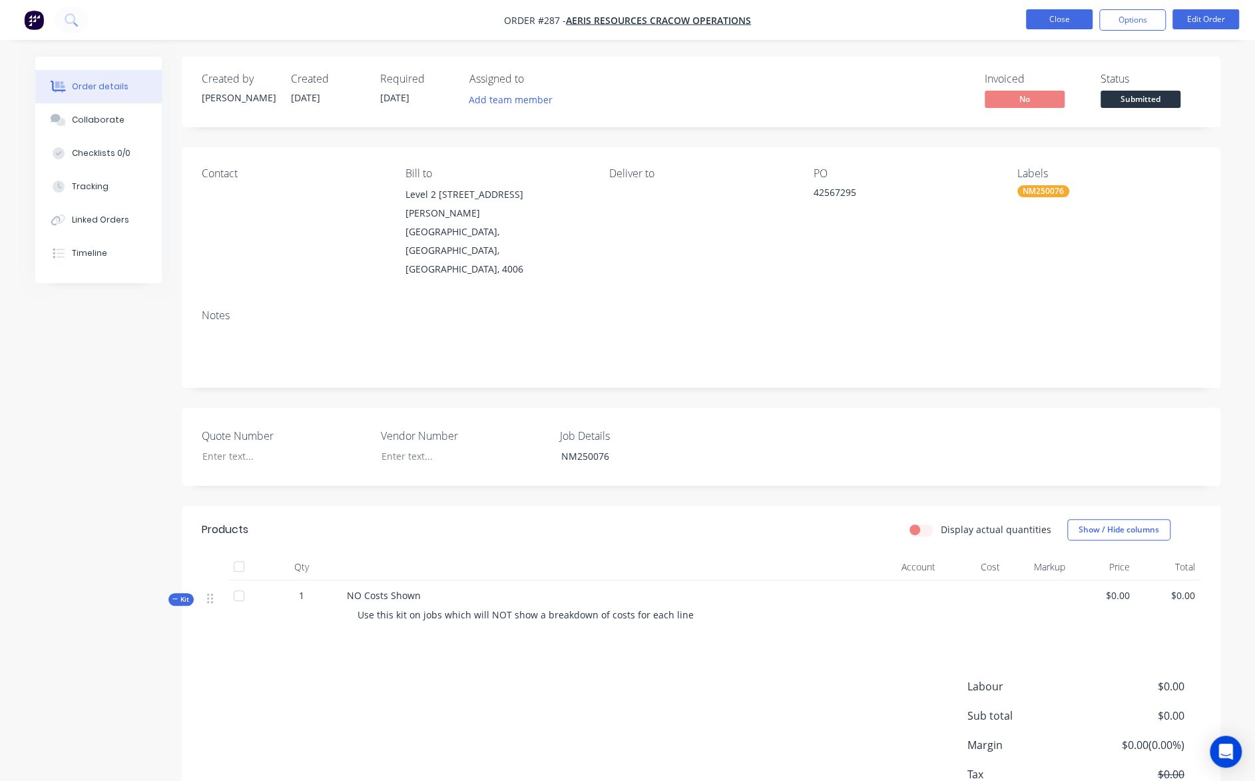
click at [1056, 17] on button "Close" at bounding box center [1059, 19] width 67 height 20
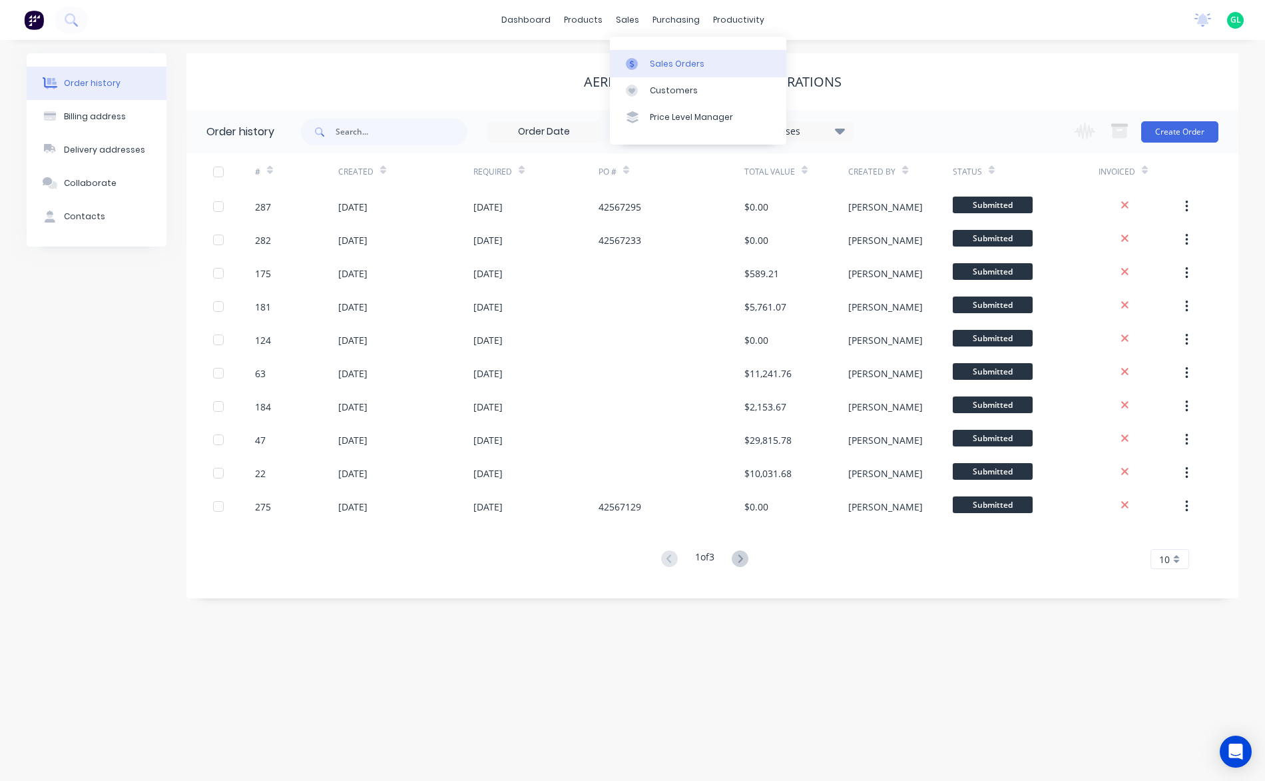
click at [682, 69] on div "Sales Orders" at bounding box center [677, 64] width 55 height 12
